Goal: Check status: Check status

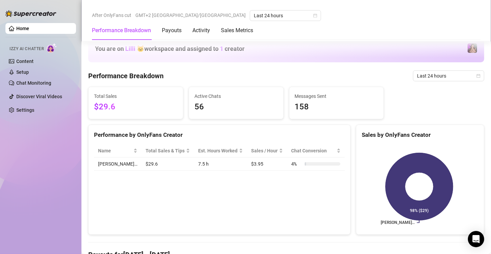
scroll to position [407, 0]
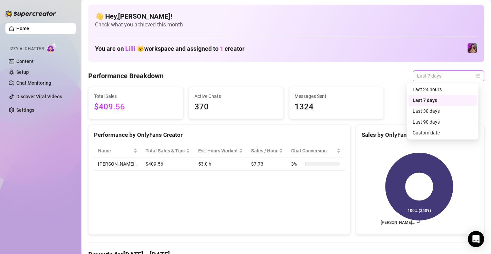
click at [432, 77] on span "Last 7 days" at bounding box center [448, 76] width 63 height 10
click at [431, 135] on div "Custom date" at bounding box center [442, 132] width 60 height 7
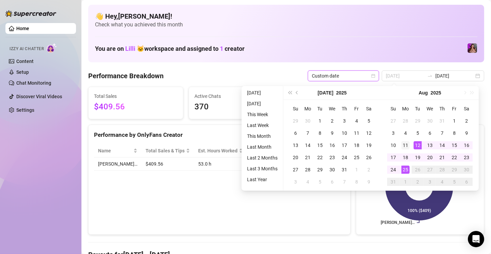
type input "2025-08-11"
click at [405, 145] on div "11" at bounding box center [405, 145] width 8 height 8
type input "2025-08-24"
click at [393, 172] on div "24" at bounding box center [393, 170] width 8 height 8
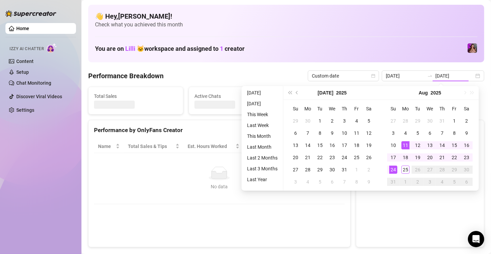
type input "2025-08-11"
type input "2025-08-24"
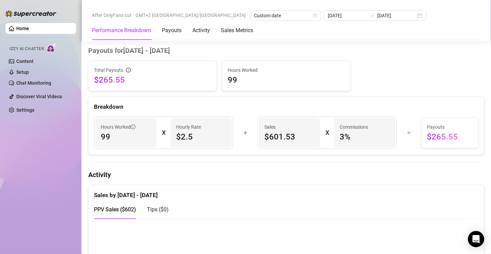
scroll to position [203, 0]
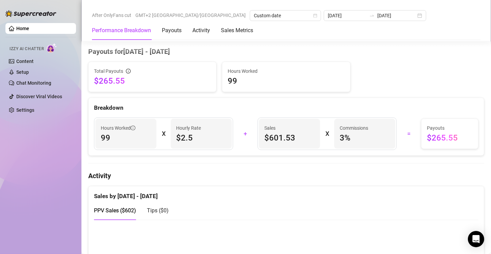
click at [32, 177] on div "Home Izzy AI Chatter Content Setup Chat Monitoring Discover Viral Videos Settin…" at bounding box center [40, 124] width 71 height 248
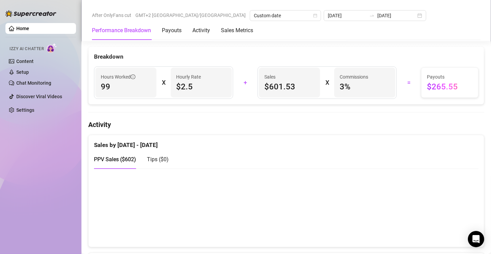
scroll to position [305, 0]
